Goal: Task Accomplishment & Management: Use online tool/utility

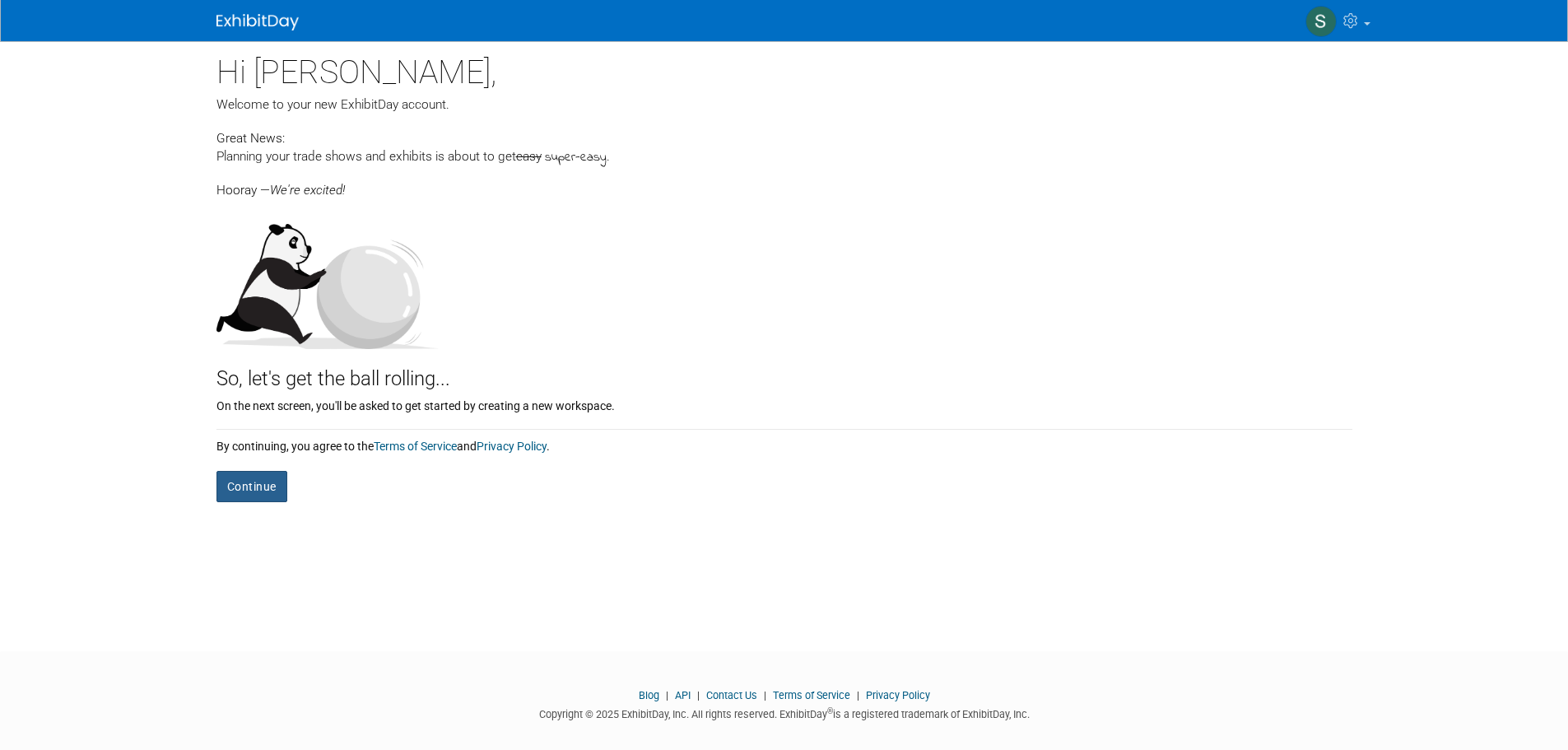
click at [250, 486] on button "Continue" at bounding box center [251, 486] width 70 height 31
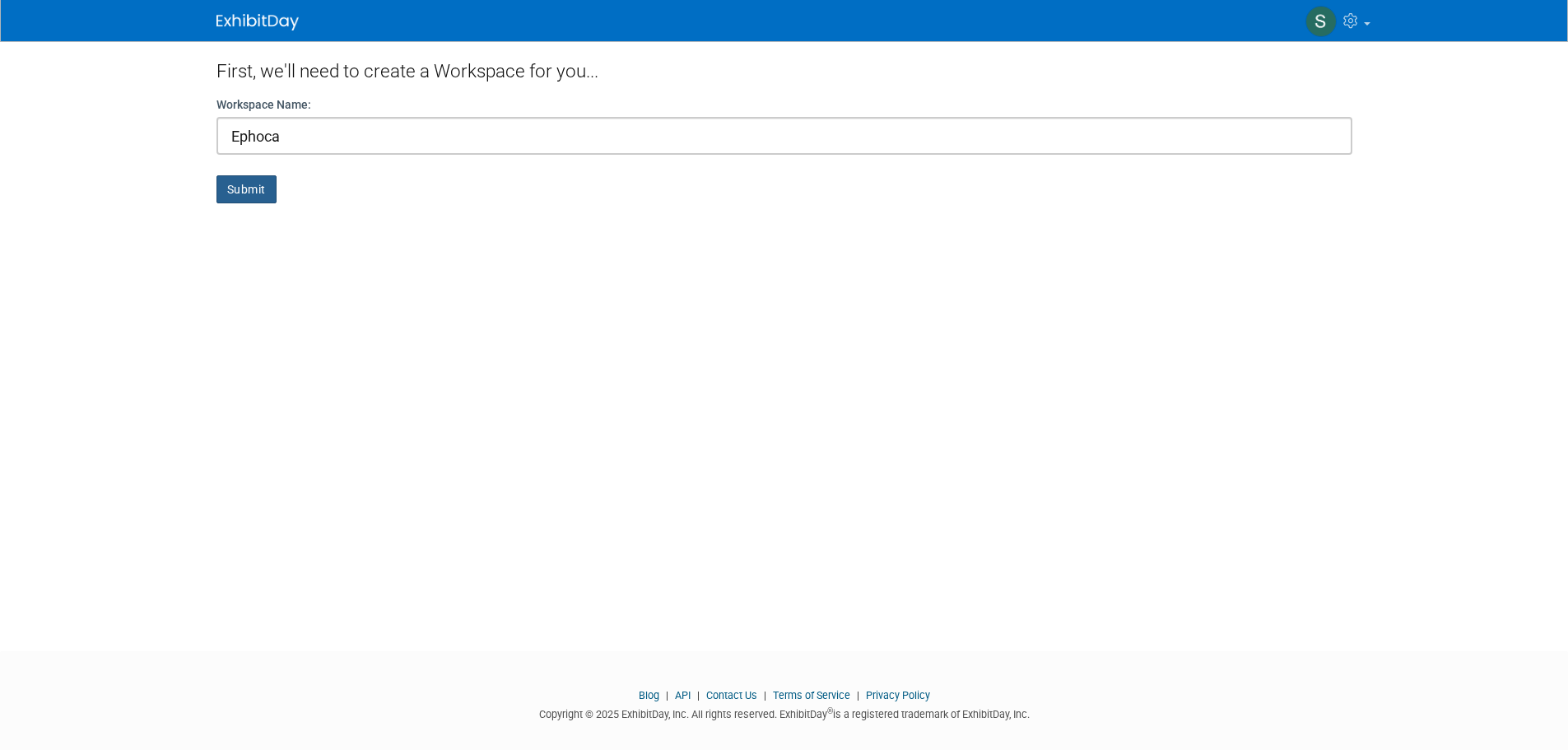
type input "Ephoca"
click at [226, 188] on button "Submit" at bounding box center [246, 190] width 60 height 28
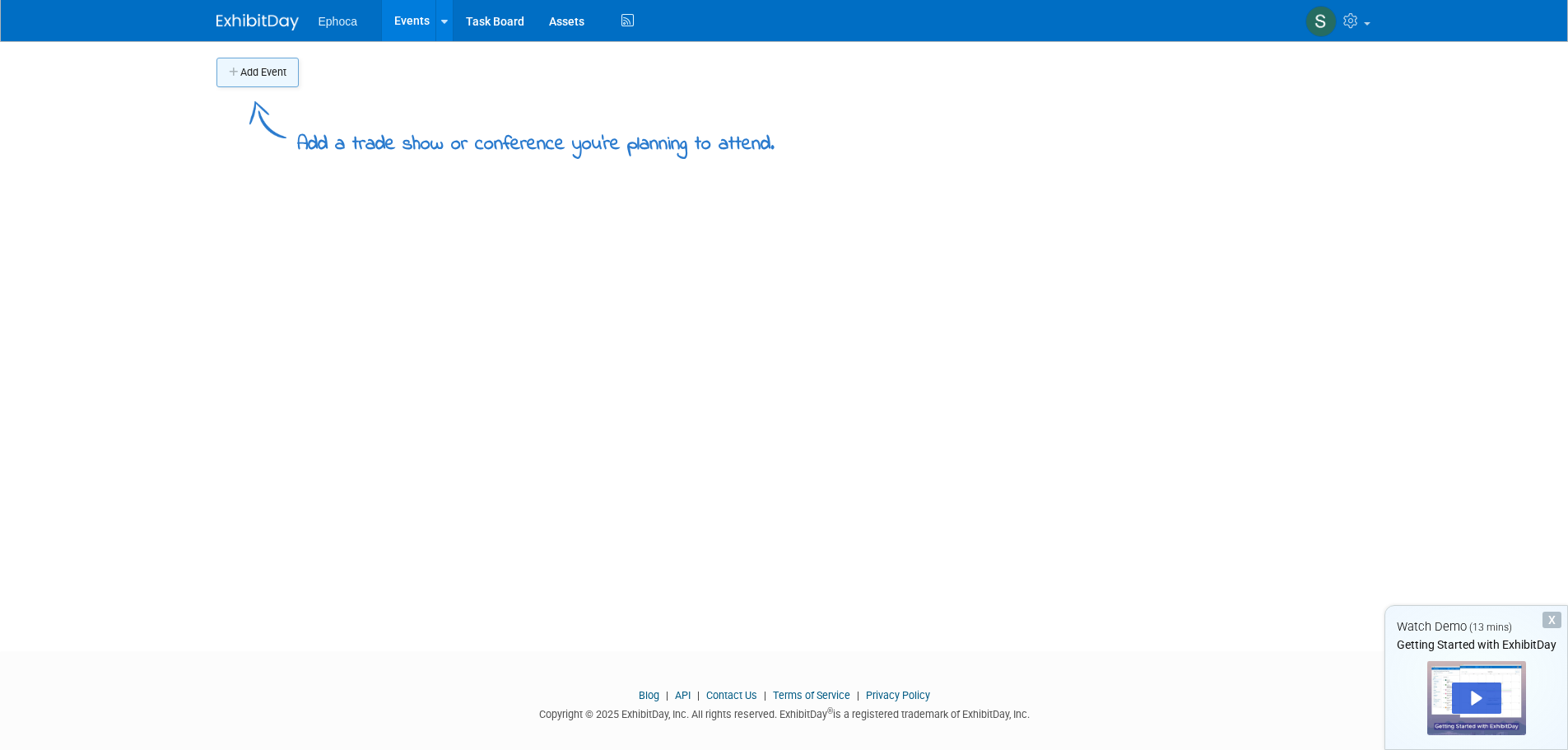
click at [259, 67] on button "Add Event" at bounding box center [257, 73] width 82 height 30
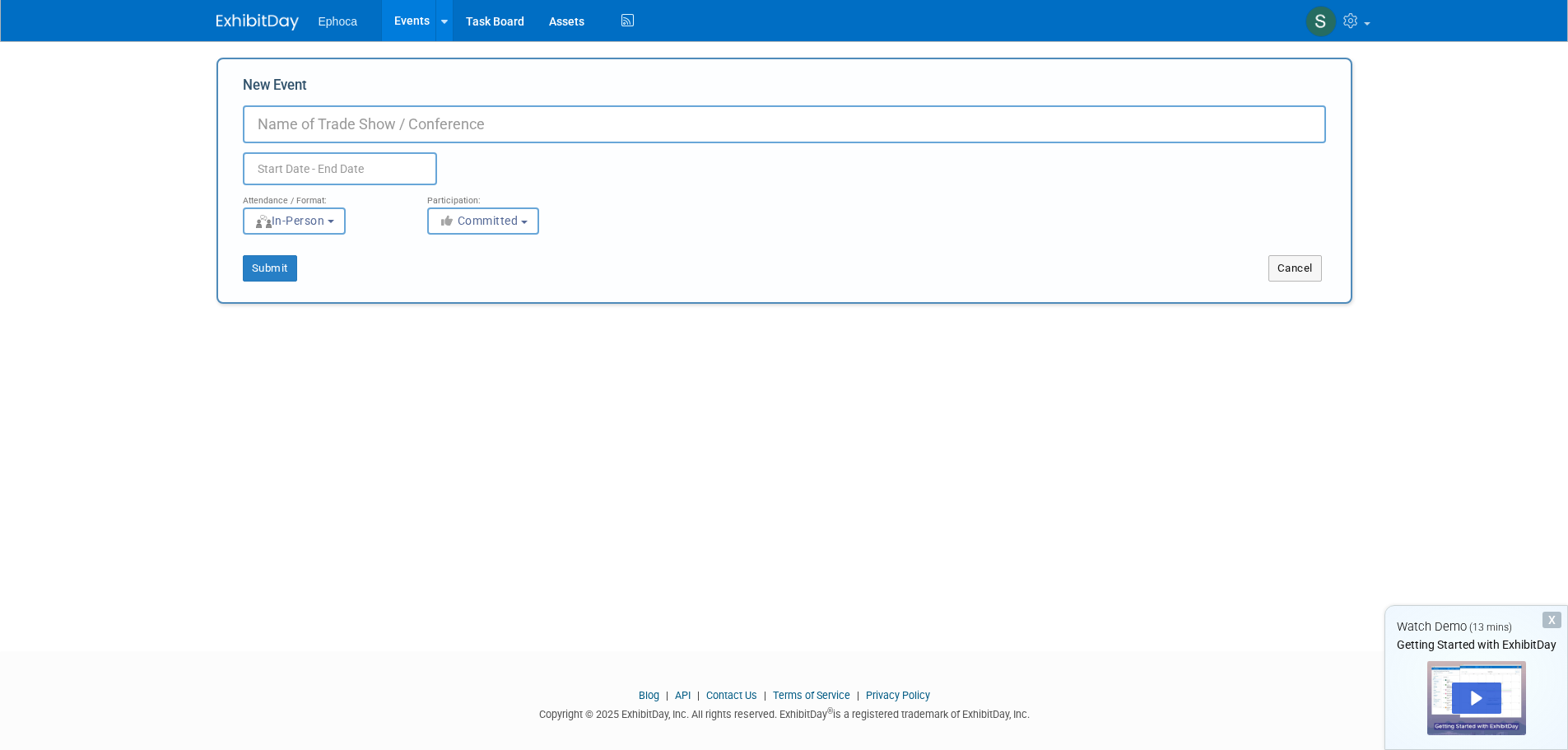
click at [366, 116] on input "New Event" at bounding box center [784, 124] width 1083 height 38
